Goal: Information Seeking & Learning: Learn about a topic

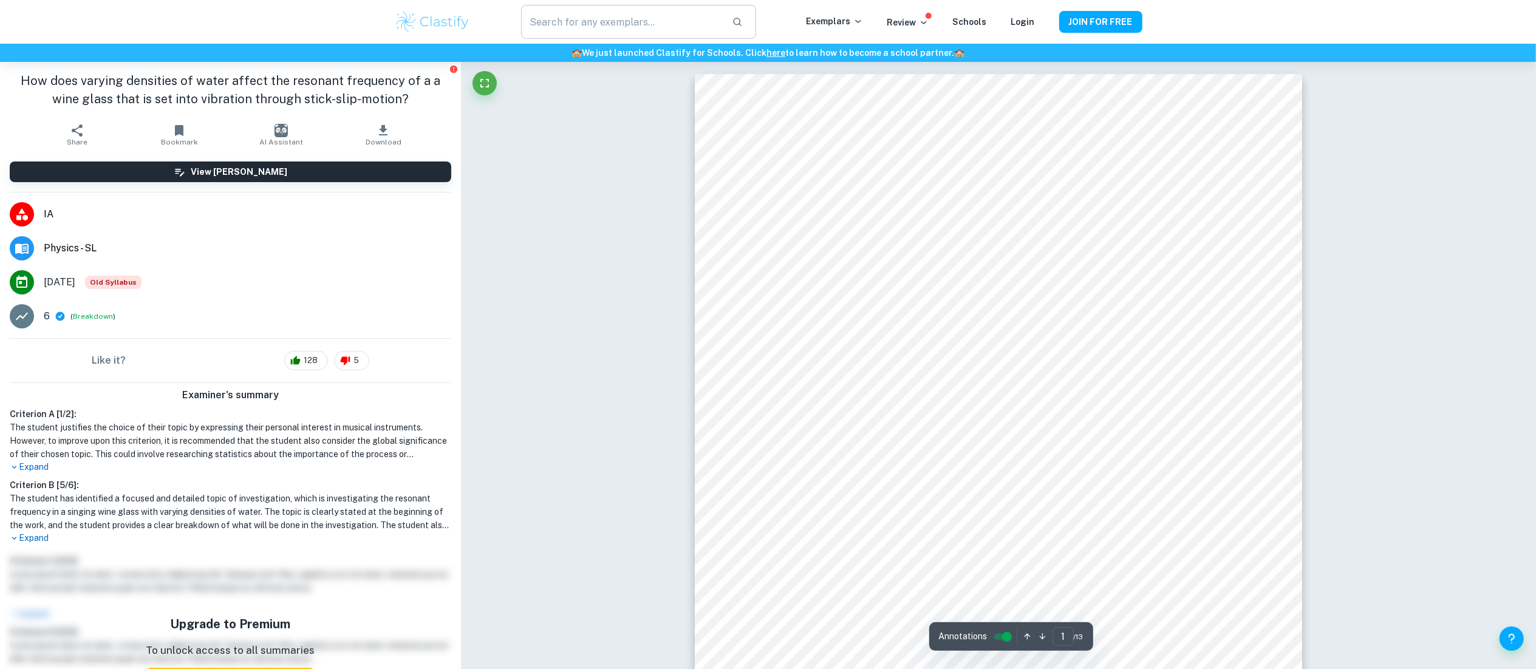
click at [594, 13] on input "text" at bounding box center [621, 22] width 200 height 34
type input "wine glass"
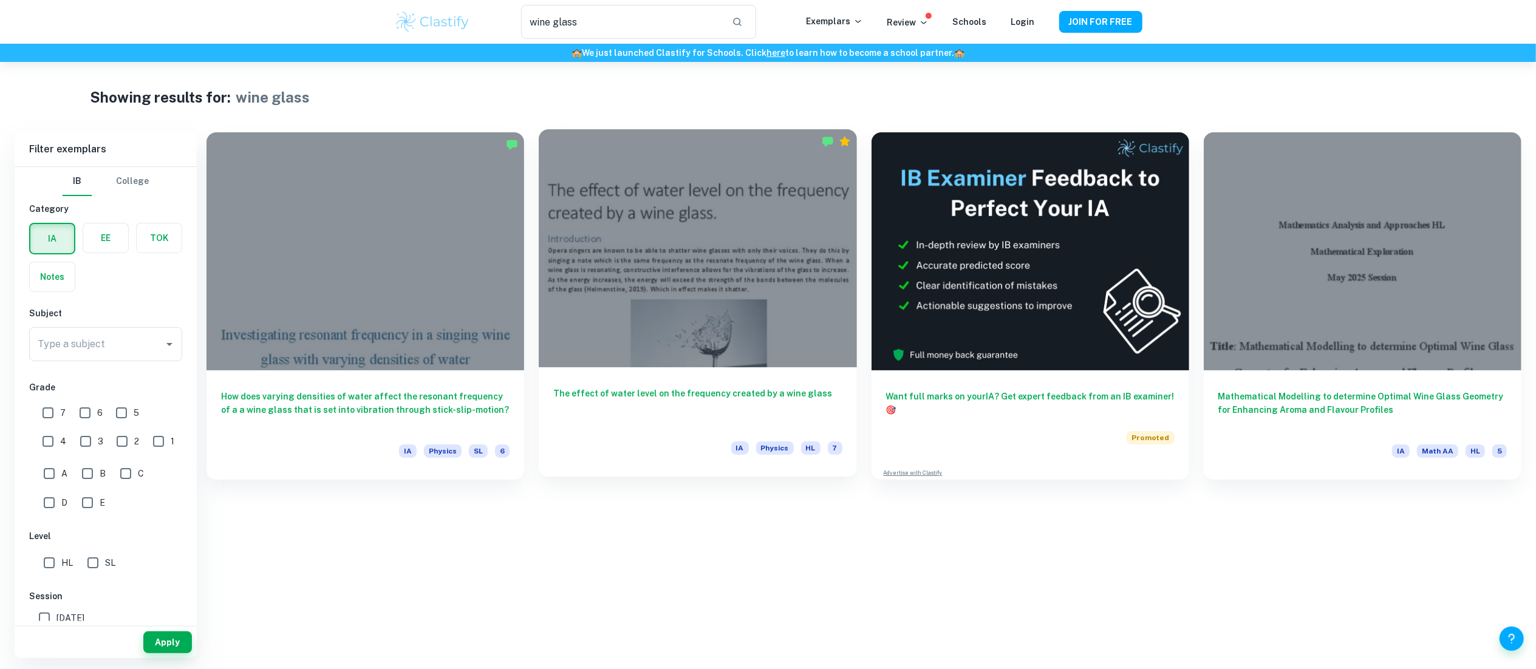
click at [698, 327] on div at bounding box center [698, 248] width 318 height 238
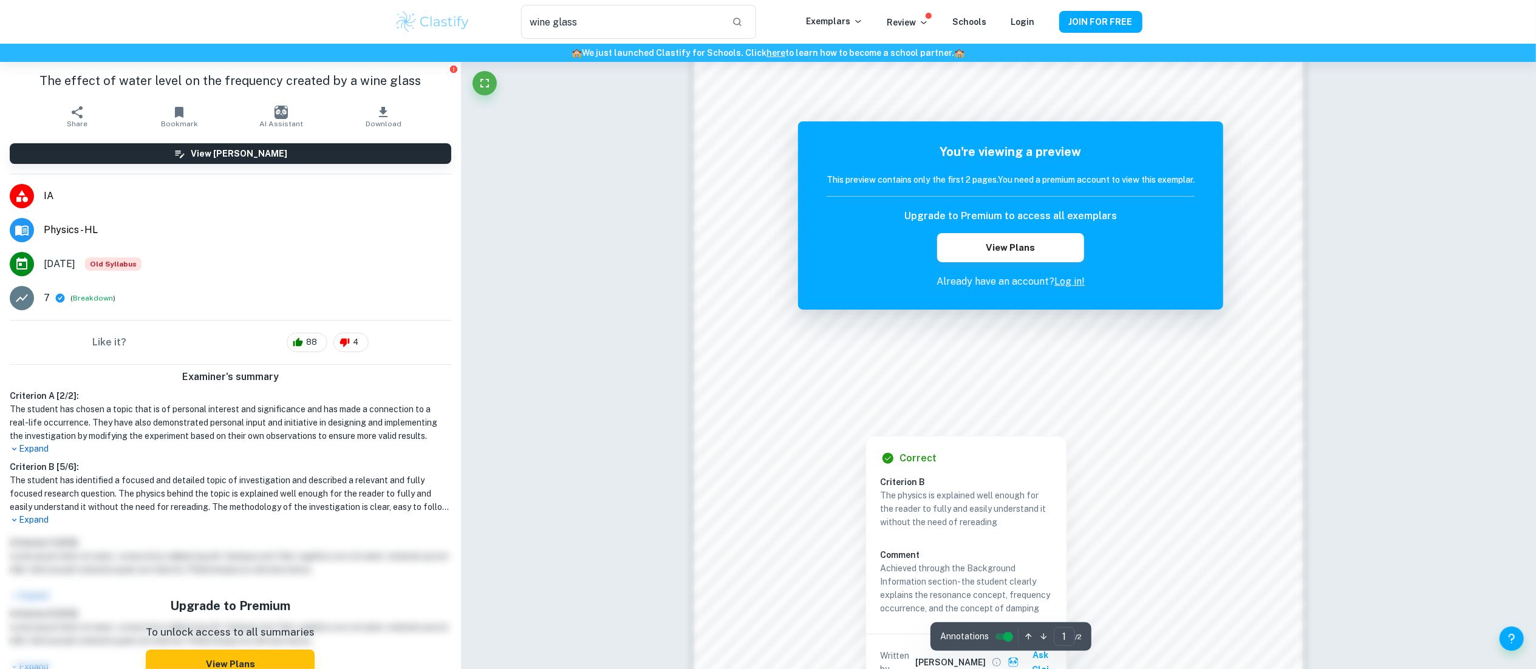
scroll to position [1212, 0]
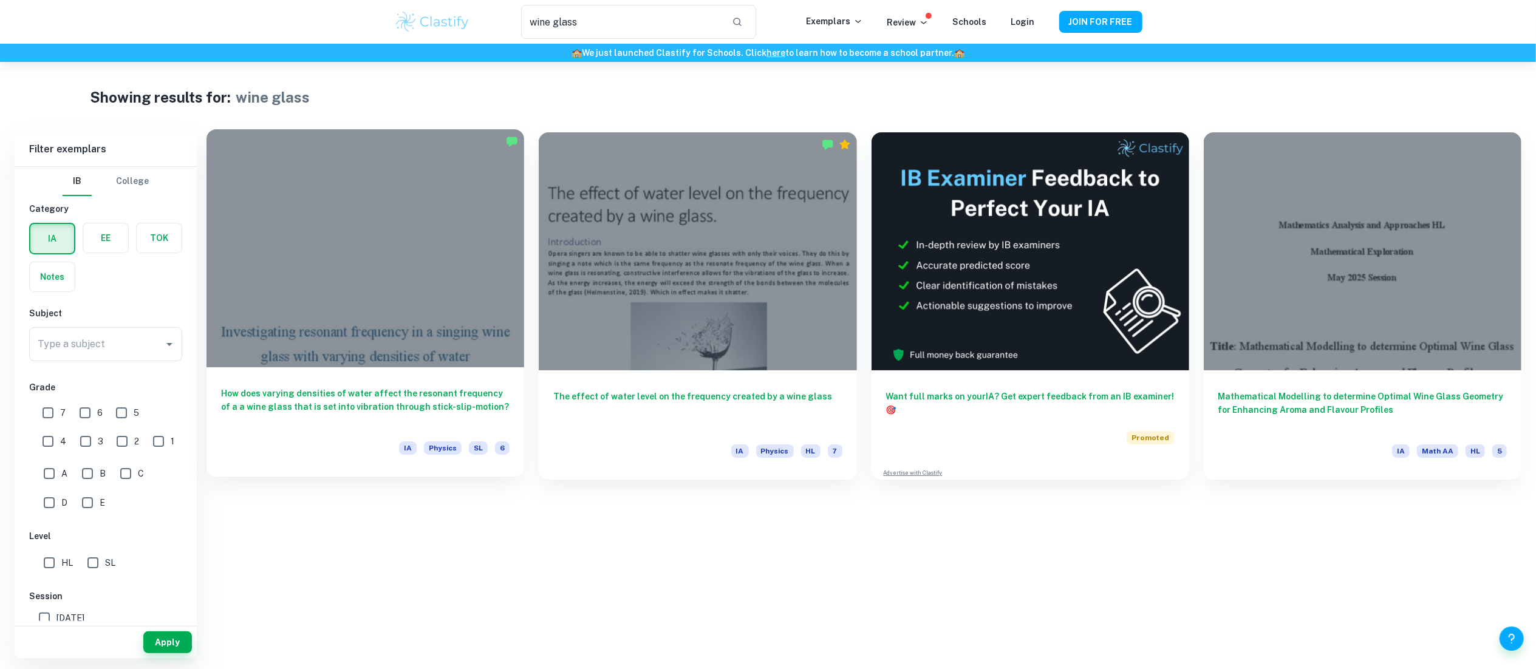
click at [346, 414] on h6 "How does varying densities of water affect the resonant frequency of a a wine g…" at bounding box center [365, 407] width 288 height 40
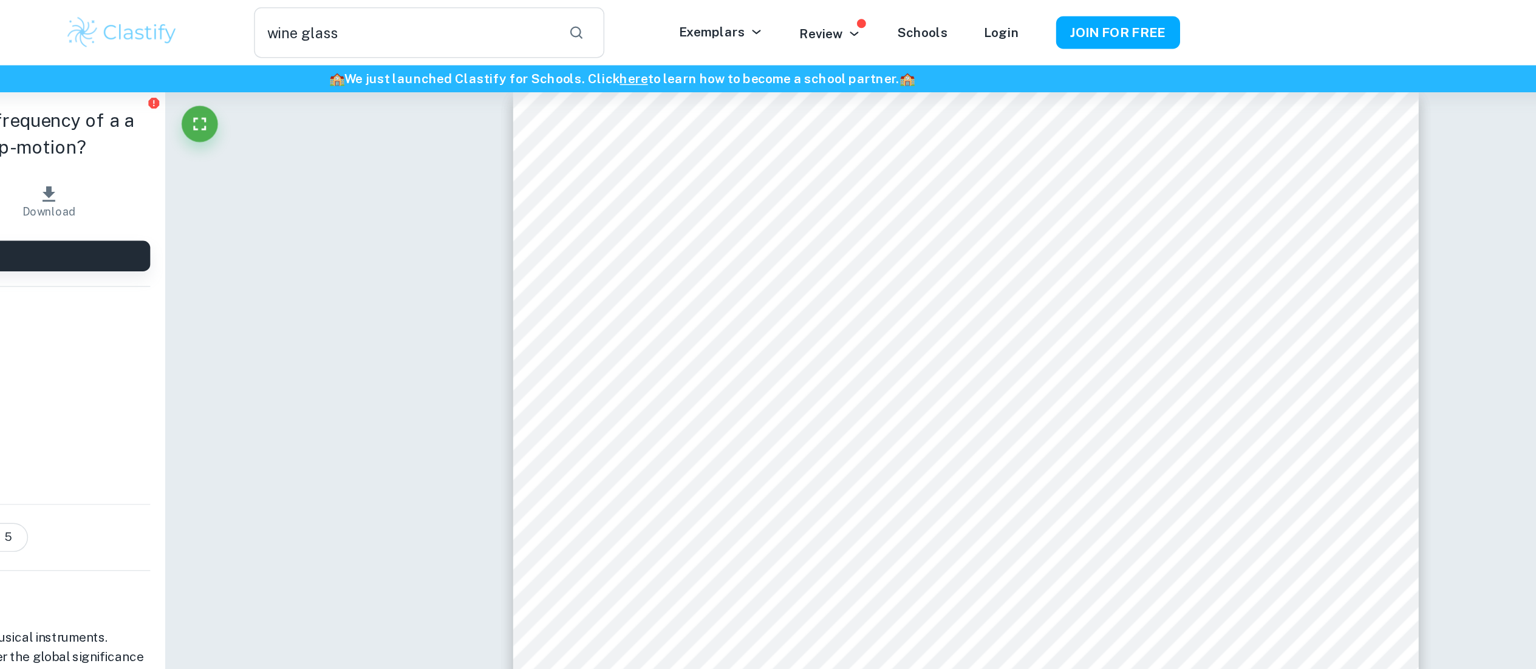
scroll to position [13, 0]
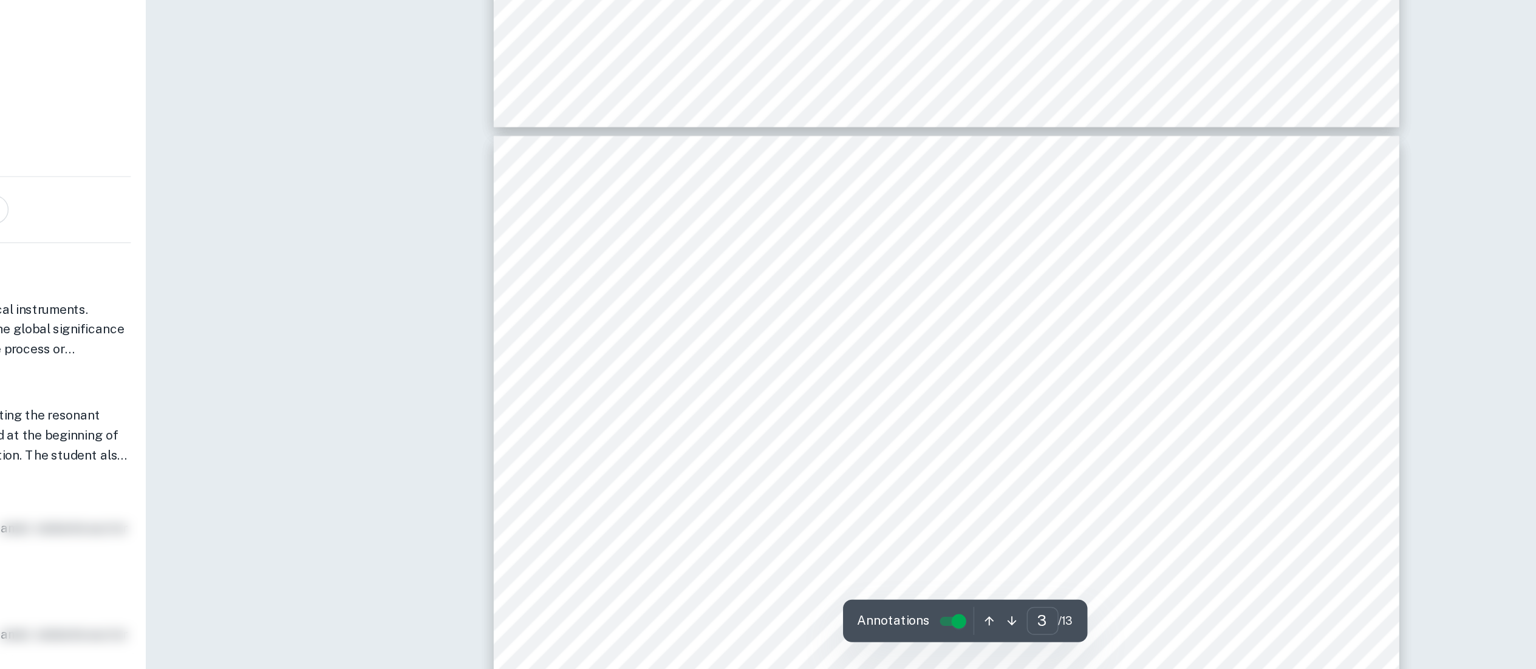
type input "4"
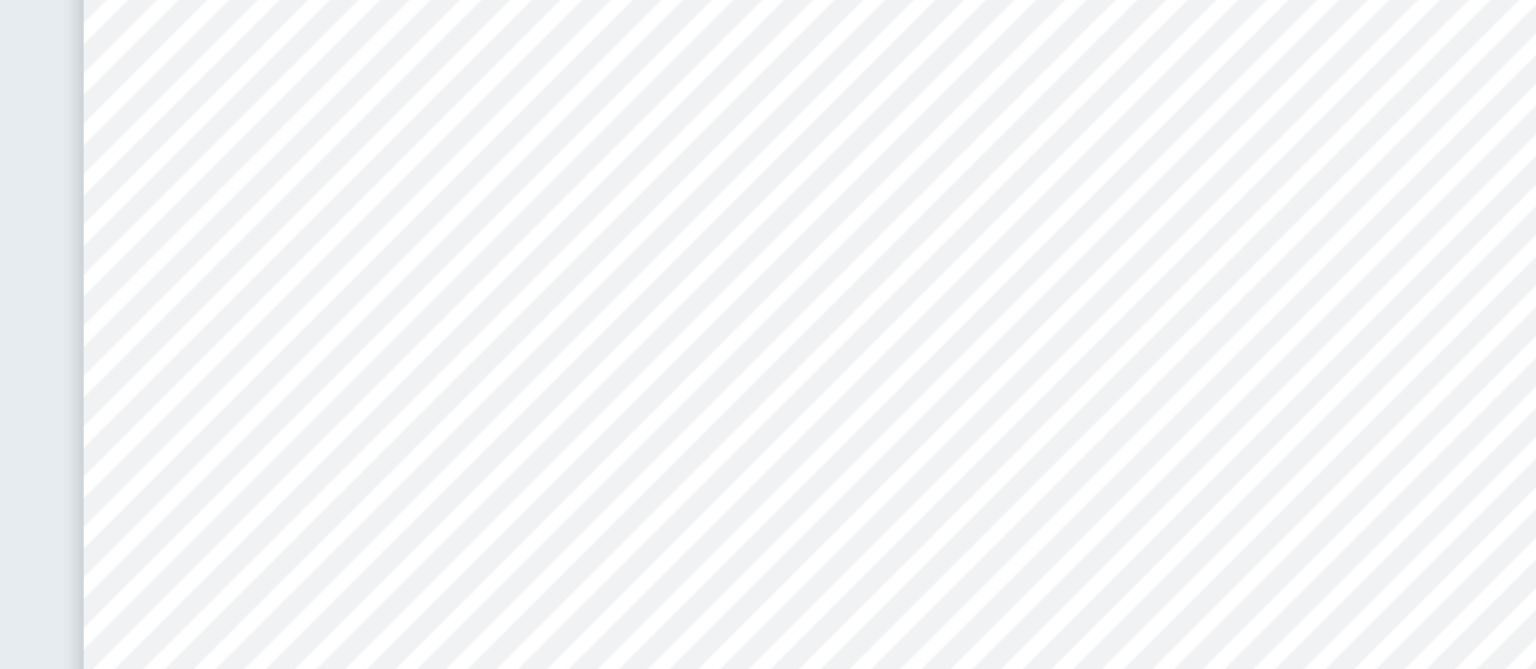
scroll to position [2737, 0]
